Goal: Task Accomplishment & Management: Use online tool/utility

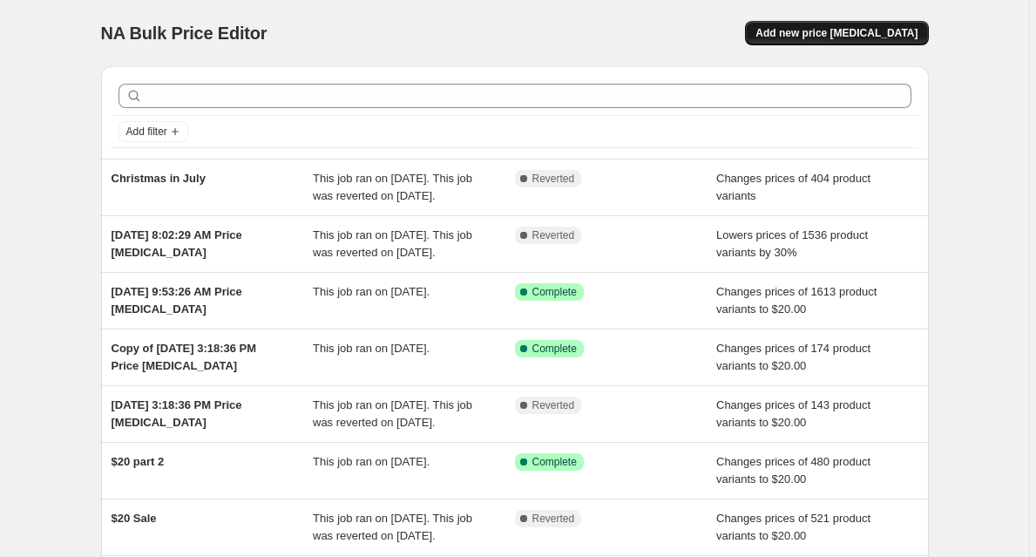
click at [881, 31] on span "Add new price [MEDICAL_DATA]" at bounding box center [837, 33] width 162 height 14
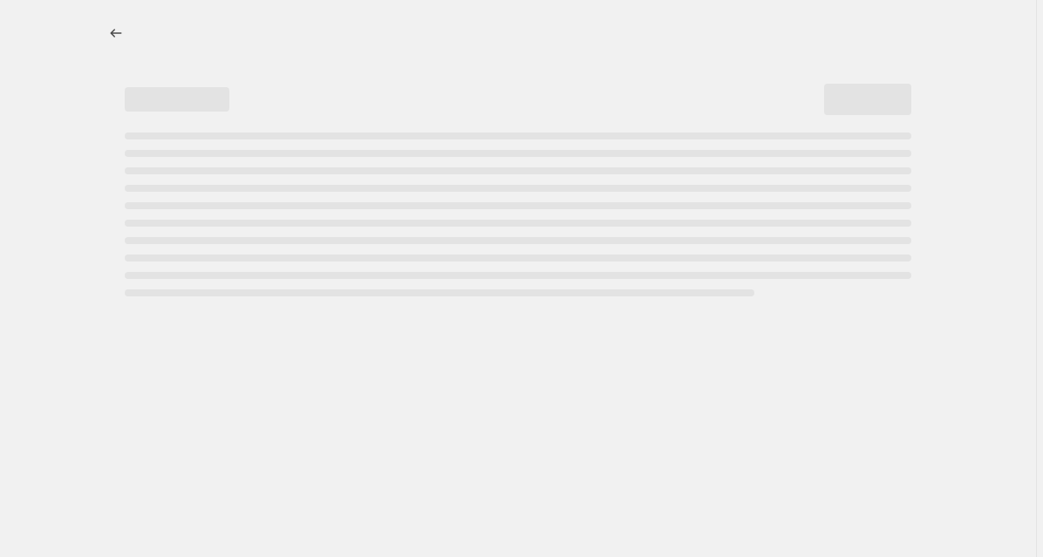
select select "percentage"
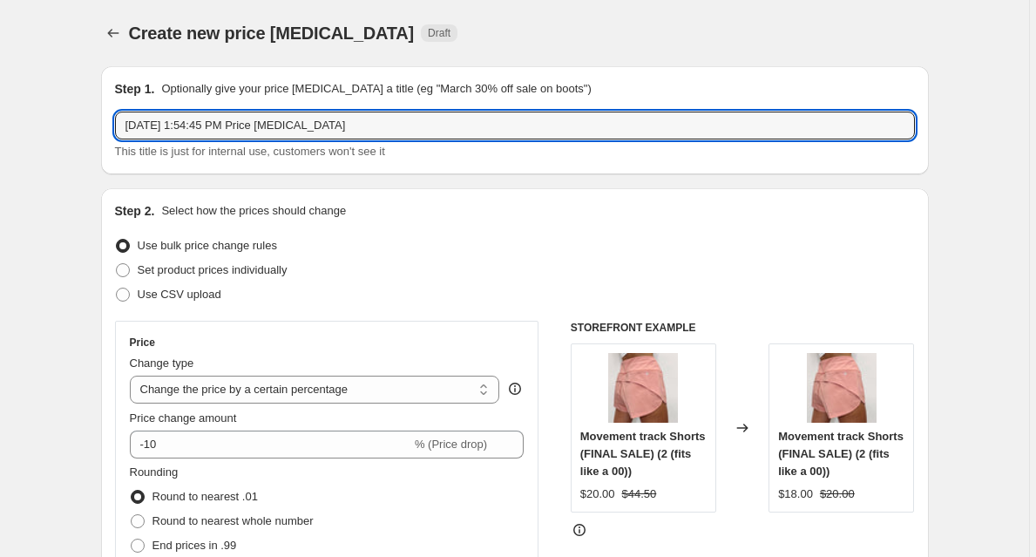
drag, startPoint x: 387, startPoint y: 137, endPoint x: 4, endPoint y: 109, distance: 383.7
type input "[DATE] sale"
click at [251, 273] on span "Set product prices individually" at bounding box center [213, 269] width 150 height 13
click at [117, 264] on input "Set product prices individually" at bounding box center [116, 263] width 1 height 1
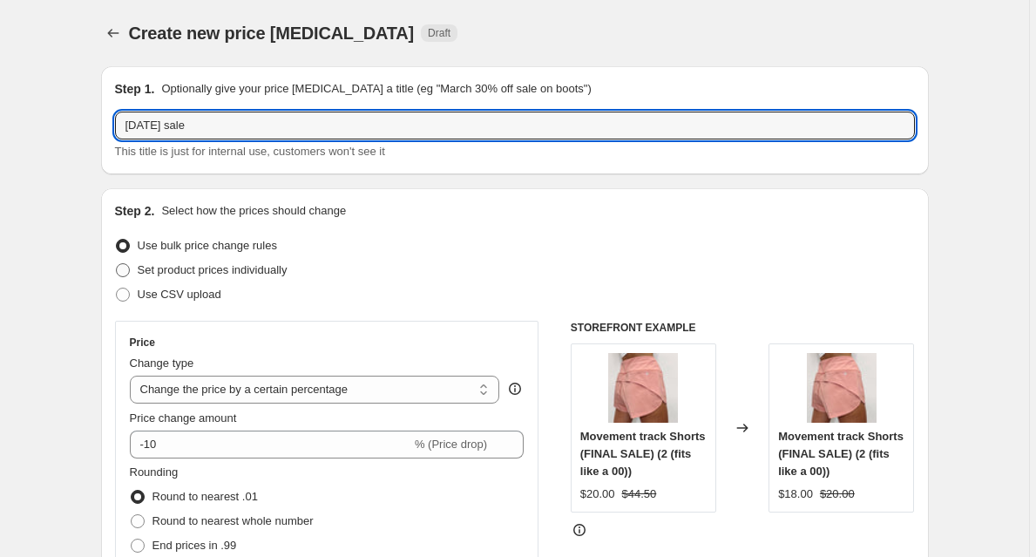
radio input "true"
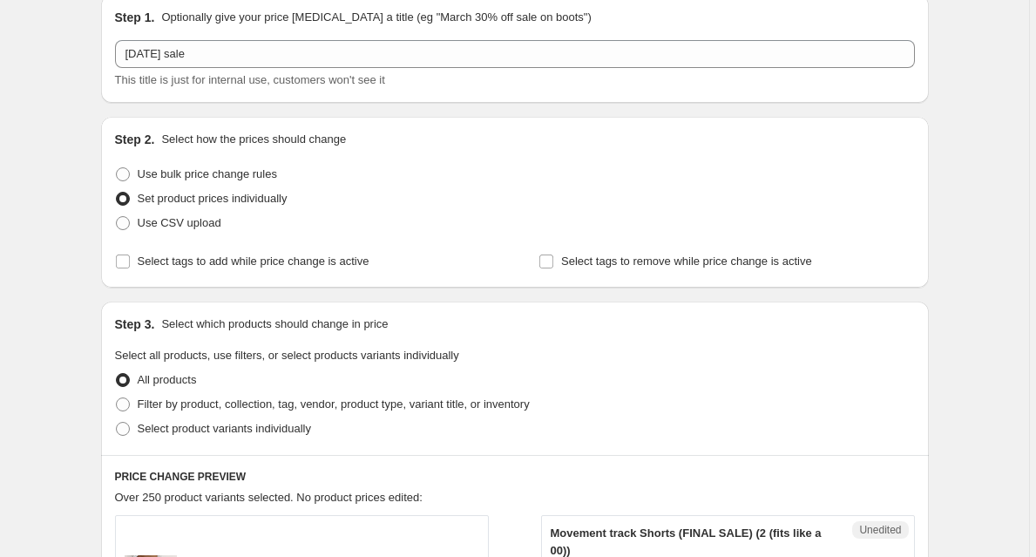
scroll to position [70, 0]
click at [228, 184] on span "Use bulk price change rules" at bounding box center [207, 175] width 139 height 17
click at [117, 170] on input "Use bulk price change rules" at bounding box center [116, 169] width 1 height 1
radio input "true"
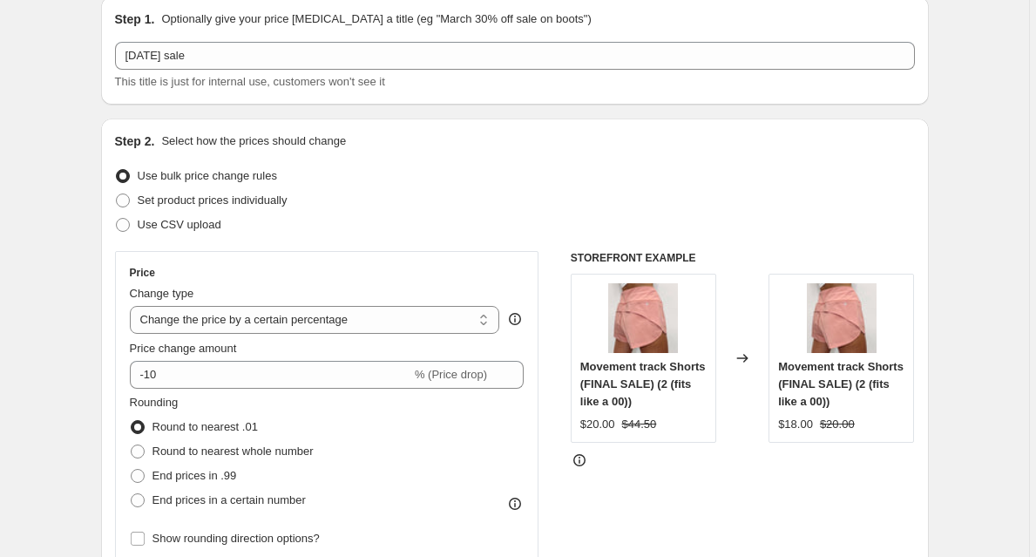
click at [271, 320] on select "Change the price to a certain amount Change the price by a certain amount Chang…" at bounding box center [315, 320] width 370 height 28
select select "to"
type input "80.00"
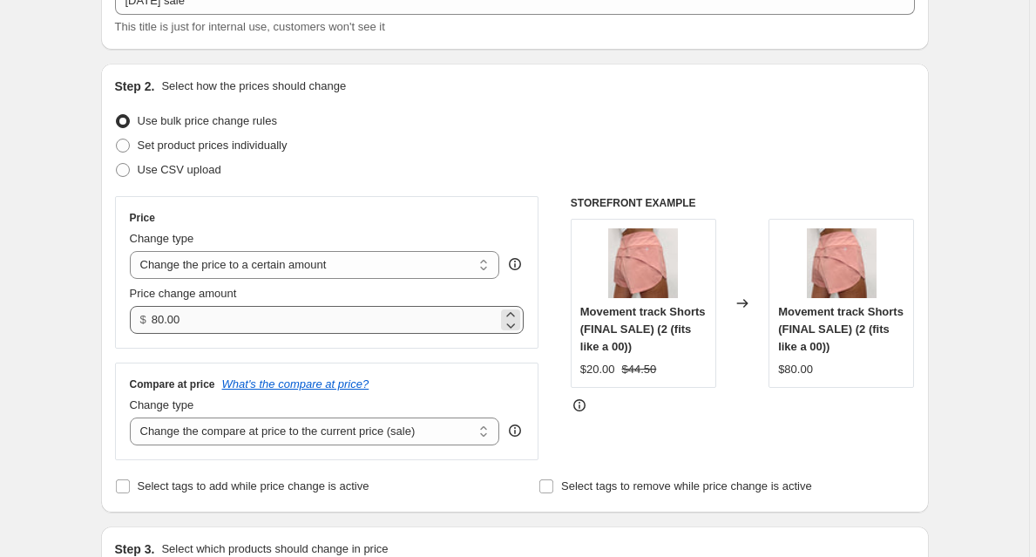
scroll to position [129, 0]
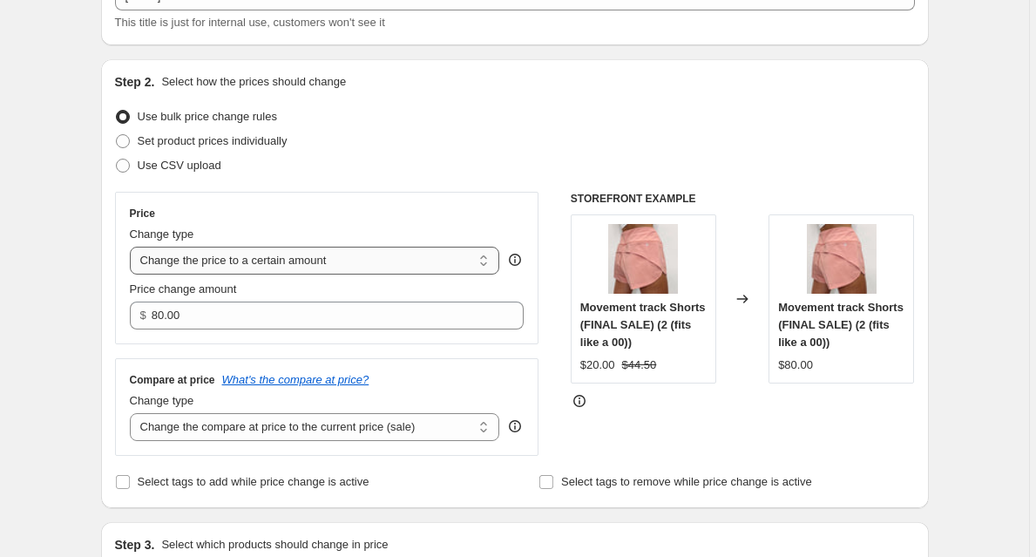
select select "bcap"
type input "-12.00"
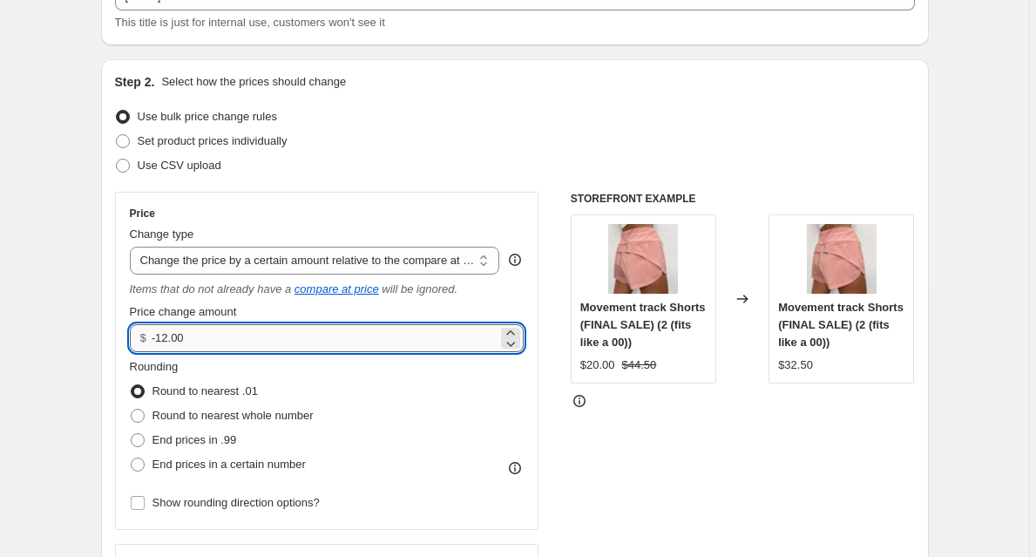
click at [298, 347] on input "-12.00" at bounding box center [325, 338] width 346 height 28
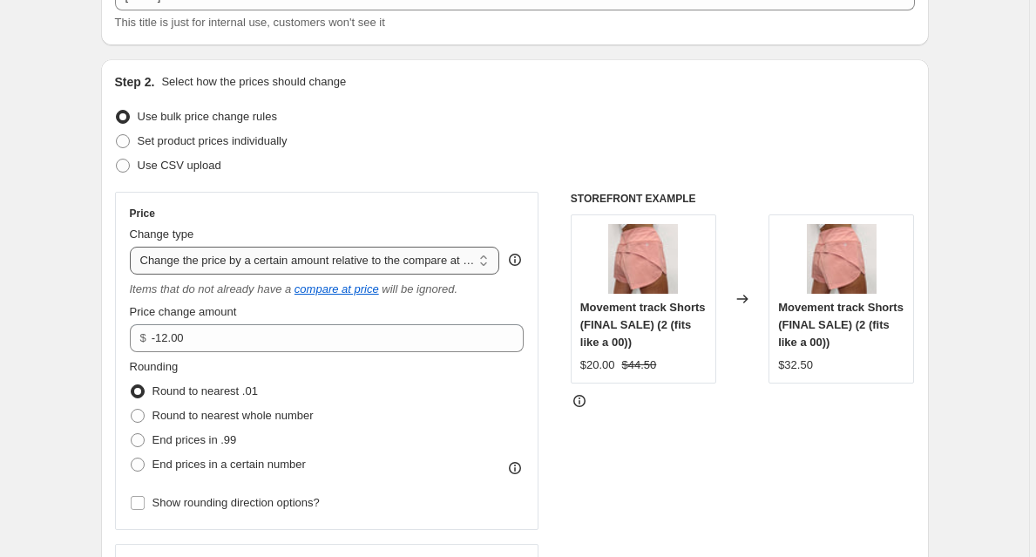
select select "pcap"
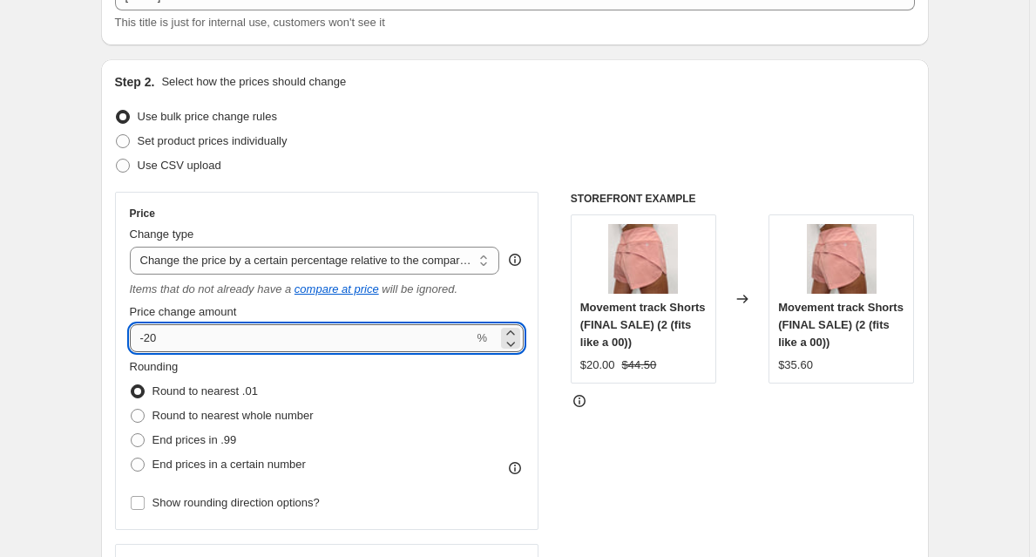
click at [255, 341] on input "-20" at bounding box center [302, 338] width 344 height 28
type input "-2"
type input "-40"
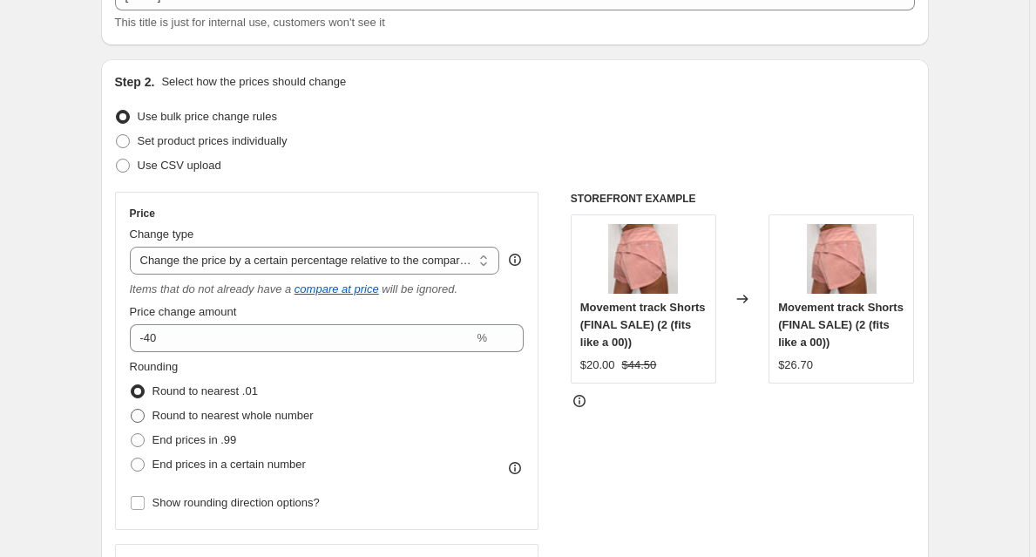
click at [148, 414] on label "Round to nearest whole number" at bounding box center [222, 416] width 184 height 24
click at [132, 410] on input "Round to nearest whole number" at bounding box center [131, 409] width 1 height 1
radio input "true"
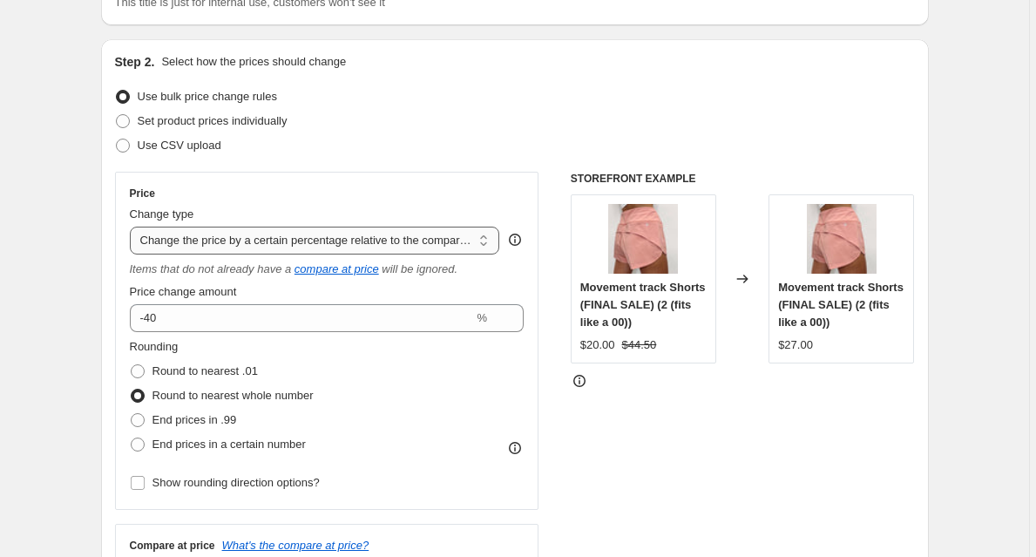
scroll to position [148, 0]
click at [205, 123] on span "Set product prices individually" at bounding box center [213, 121] width 150 height 13
click at [117, 116] on input "Set product prices individually" at bounding box center [116, 115] width 1 height 1
radio input "true"
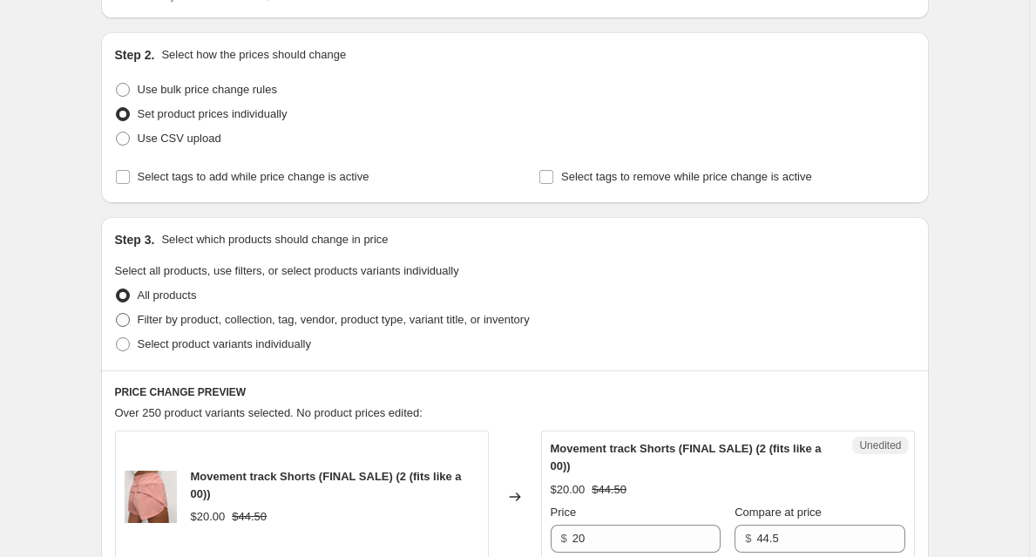
click at [272, 323] on span "Filter by product, collection, tag, vendor, product type, variant title, or inv…" at bounding box center [334, 319] width 392 height 13
click at [117, 314] on input "Filter by product, collection, tag, vendor, product type, variant title, or inv…" at bounding box center [116, 313] width 1 height 1
radio input "true"
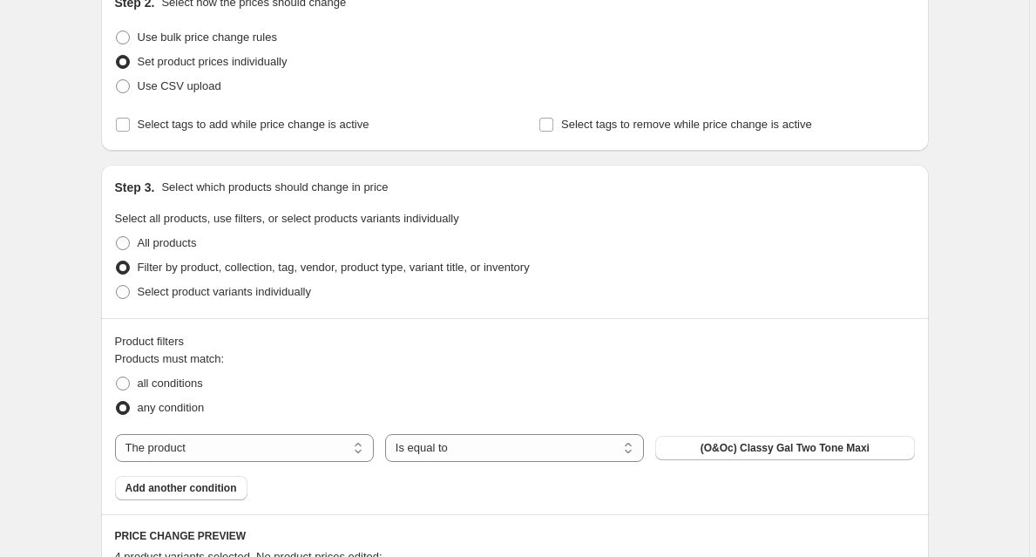
scroll to position [239, 0]
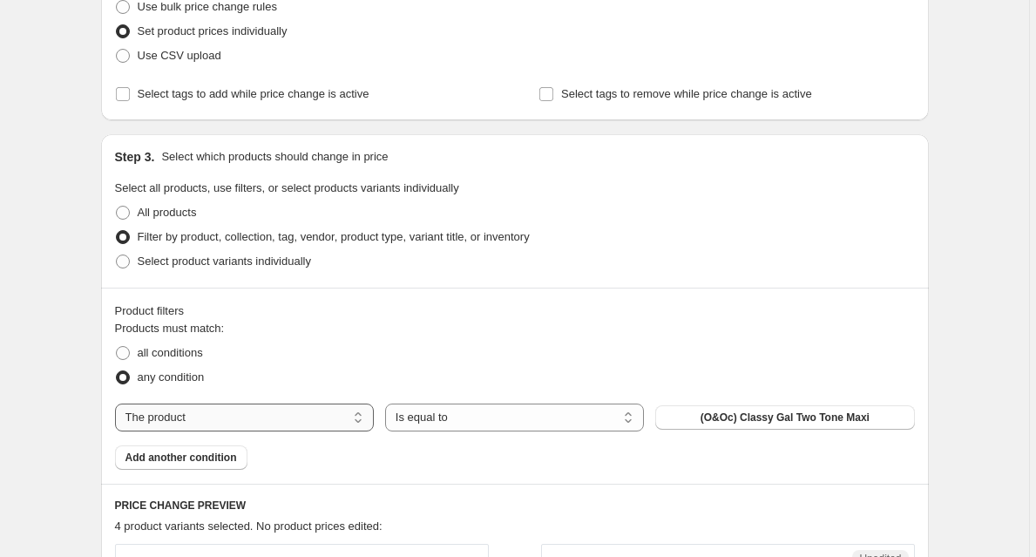
select select "collection"
click at [790, 417] on span "$20 & Under Sale" at bounding box center [785, 418] width 85 height 14
